Goal: Use online tool/utility: Utilize a website feature to perform a specific function

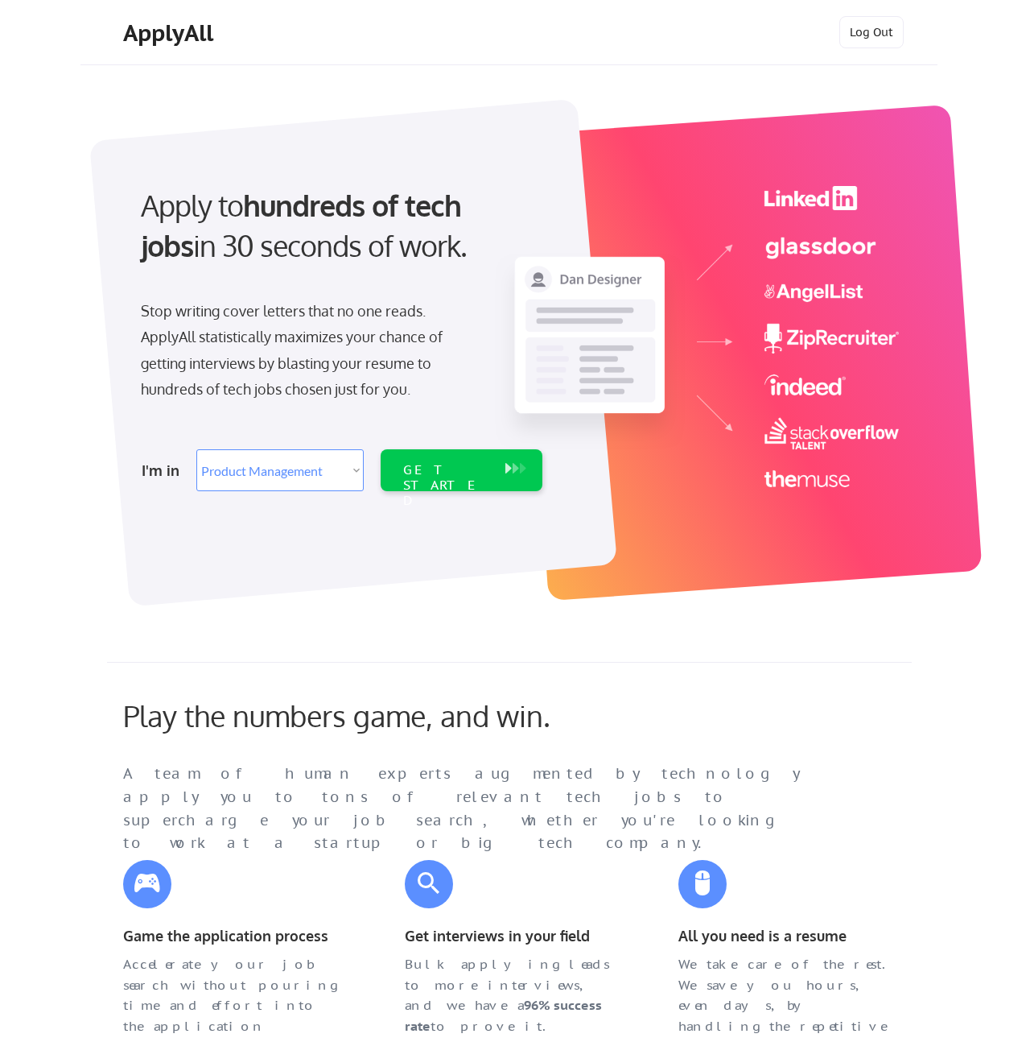
select select ""product""
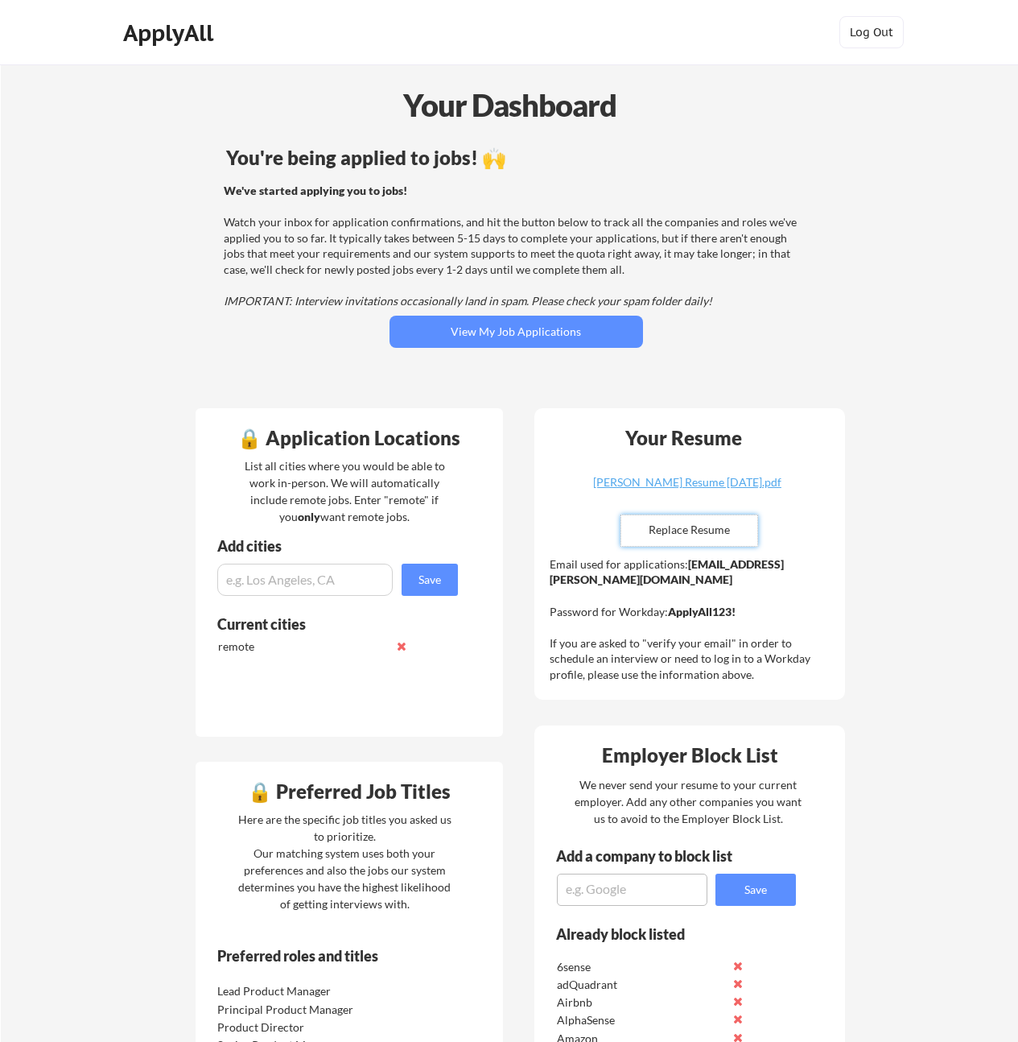
click at [698, 534] on input "file" at bounding box center [690, 530] width 136 height 31
type input "C:\fakepath\Ben Shoemaker Resume Sep 2025.pdf"
click at [627, 617] on div "Email used for applications: ben.shoemaker@mailflux.com Password for Workday: A…" at bounding box center [692, 619] width 284 height 126
click at [524, 181] on div "You're being applied to jobs! 🙌 We've started applying you to jobs! Watch your …" at bounding box center [517, 268] width 650 height 257
